Goal: Transaction & Acquisition: Purchase product/service

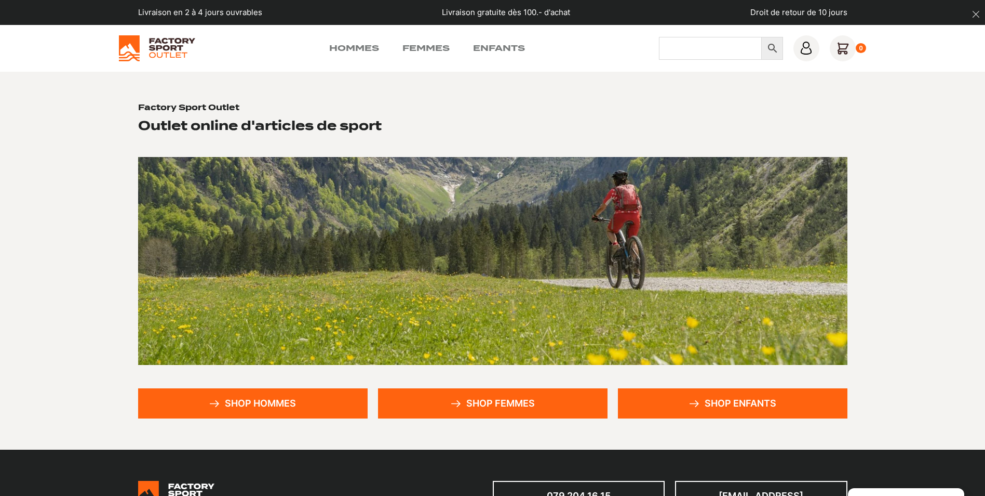
click at [678, 52] on input "Chercher" at bounding box center [710, 48] width 103 height 23
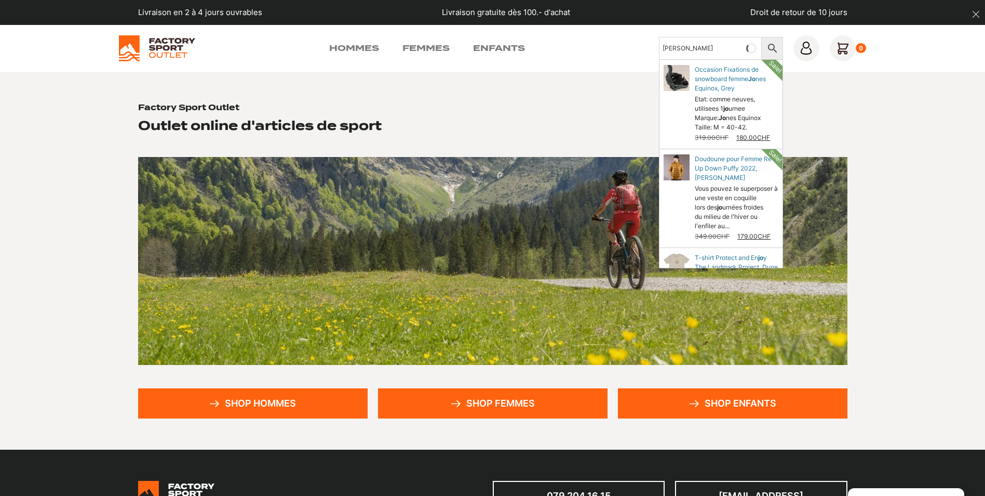
type input "jones"
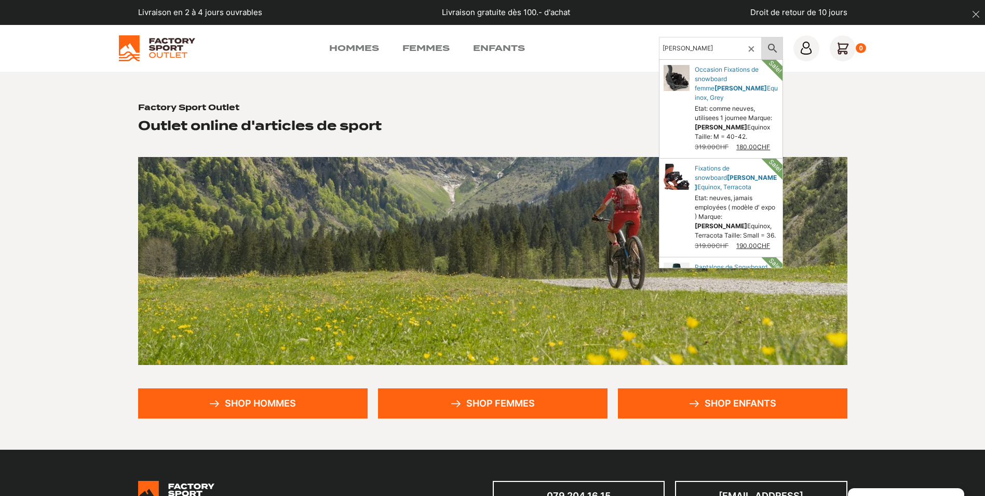
click at [769, 46] on icon at bounding box center [772, 48] width 9 height 9
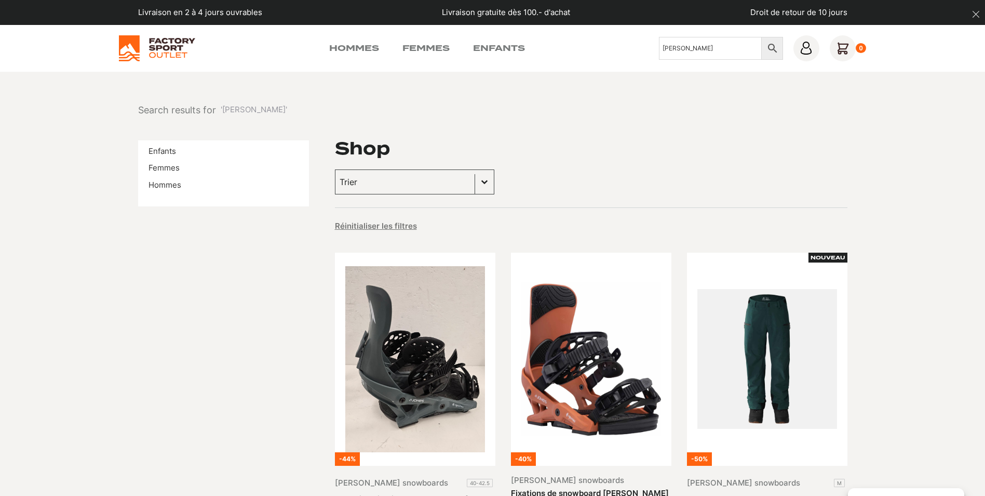
drag, startPoint x: 721, startPoint y: 47, endPoint x: 450, endPoint y: 59, distance: 270.4
click at [456, 58] on div "Hommes Femmes Enfants Chercher jones × 0" at bounding box center [493, 48] width 748 height 26
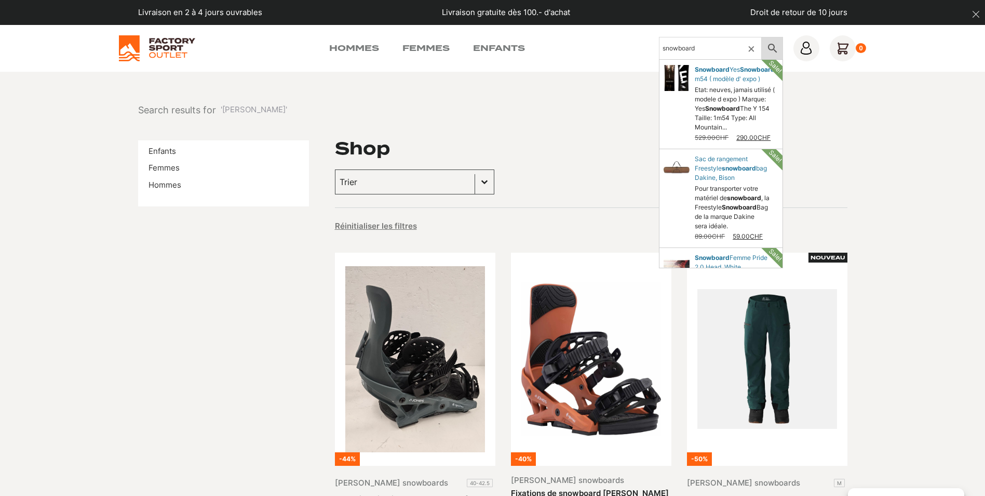
type input "snowboard"
click at [769, 47] on icon at bounding box center [773, 48] width 22 height 12
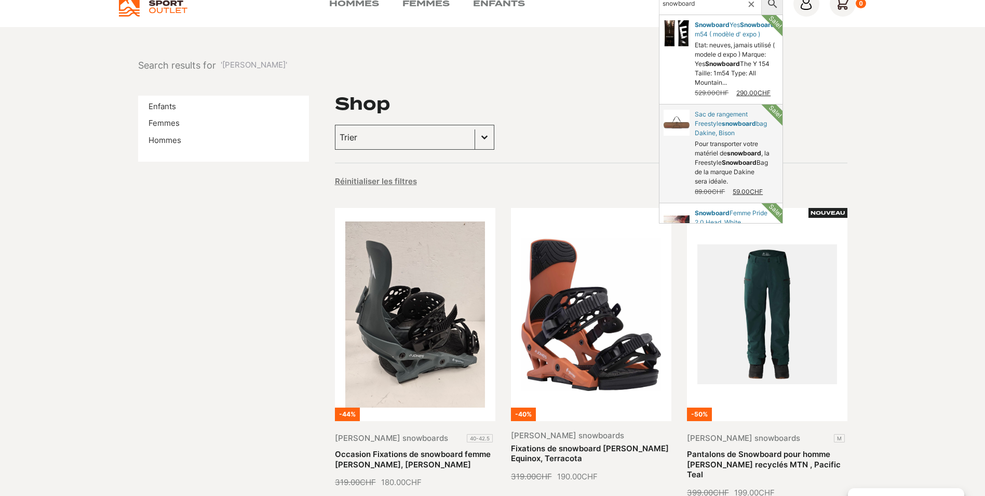
scroll to position [104, 0]
